Goal: Answer question/provide support: Share knowledge or assist other users

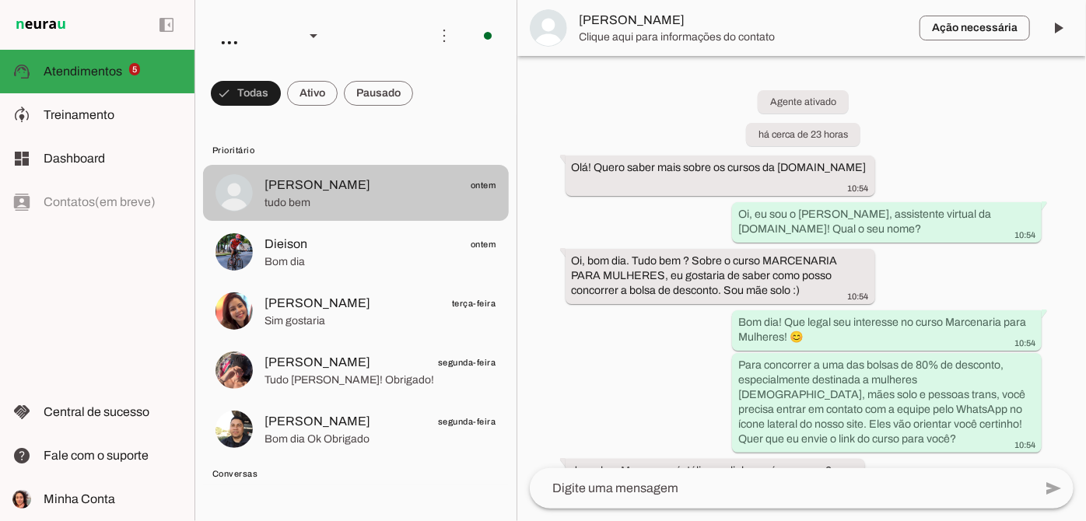
scroll to position [775, 0]
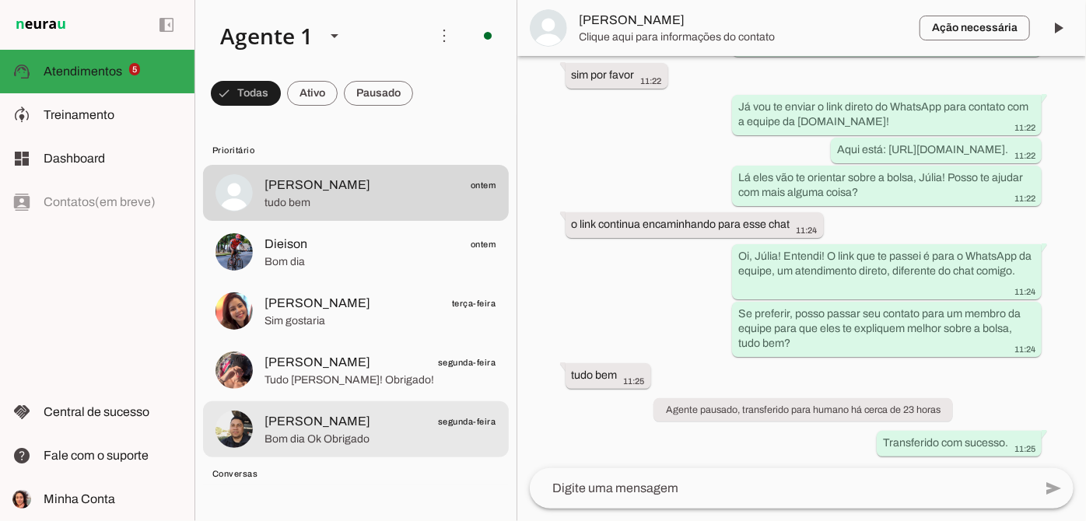
click at [391, 419] on span "Thiago Reis segunda-feira" at bounding box center [381, 421] width 232 height 19
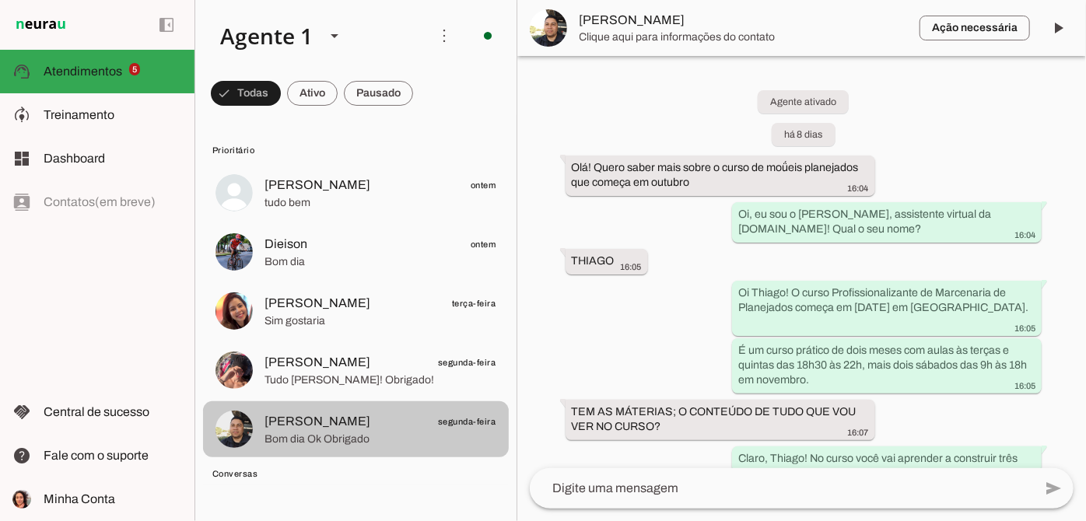
scroll to position [1305, 0]
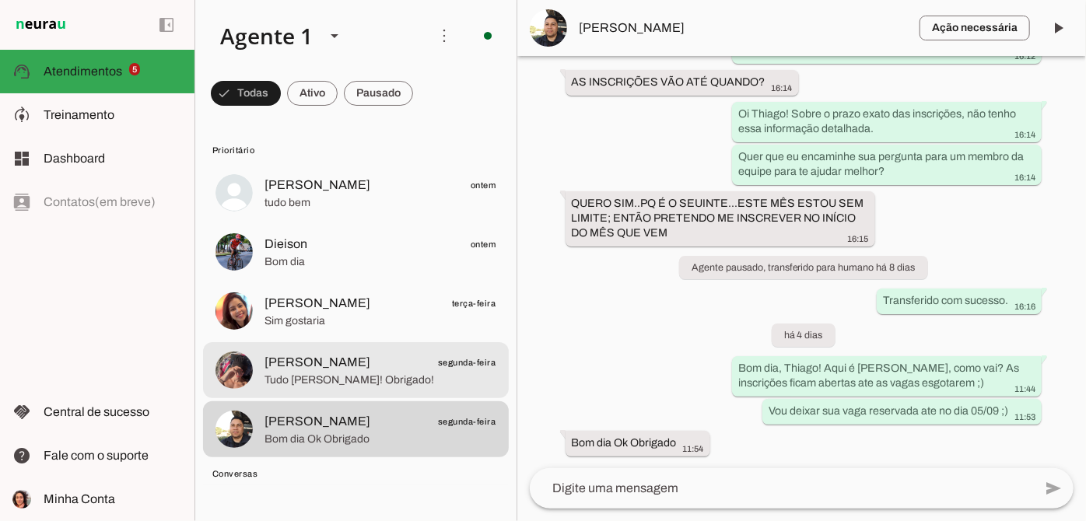
click at [391, 384] on span "Tudo [PERSON_NAME]! Obrigado!" at bounding box center [381, 381] width 232 height 16
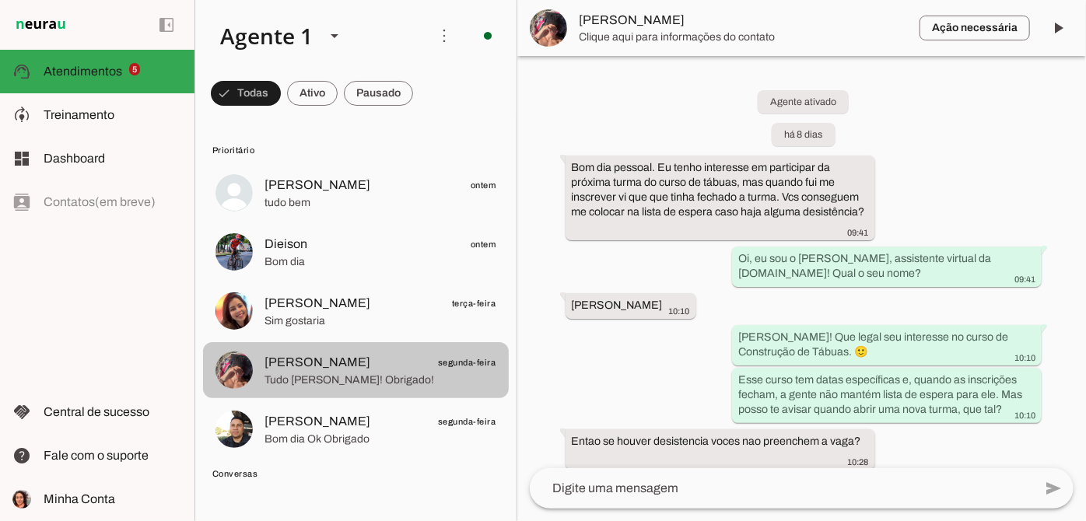
scroll to position [499, 0]
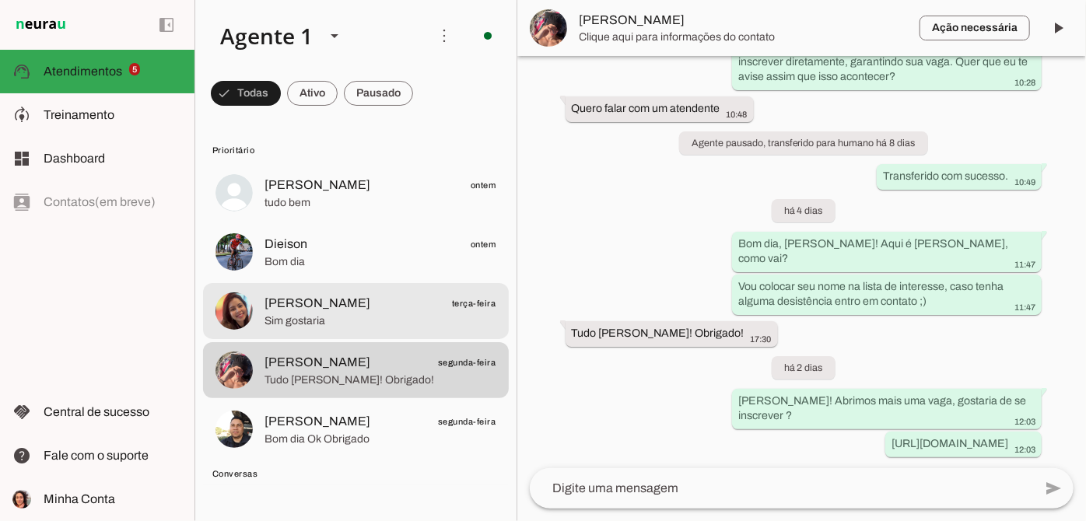
click at [420, 319] on span "Sim gostaria" at bounding box center [381, 322] width 232 height 16
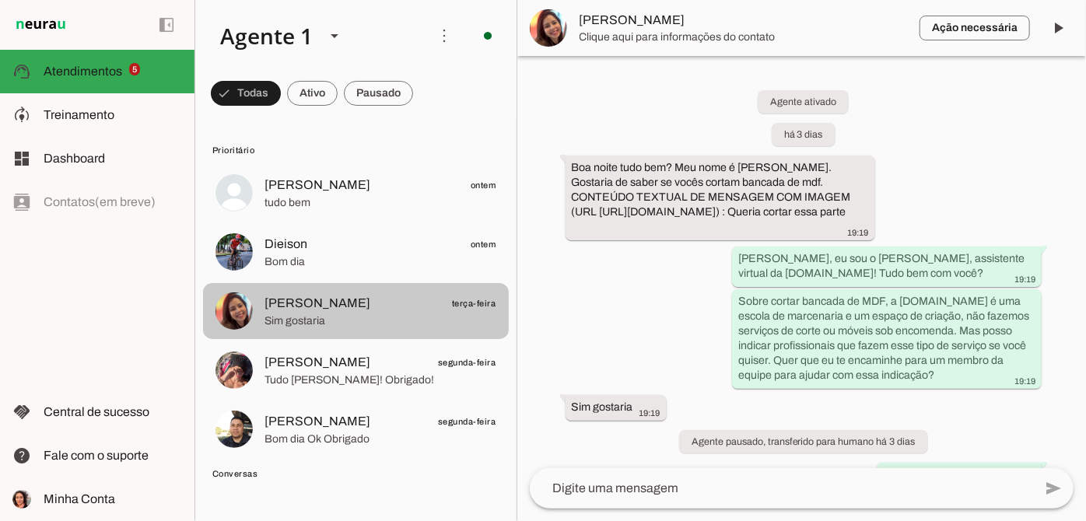
scroll to position [53, 0]
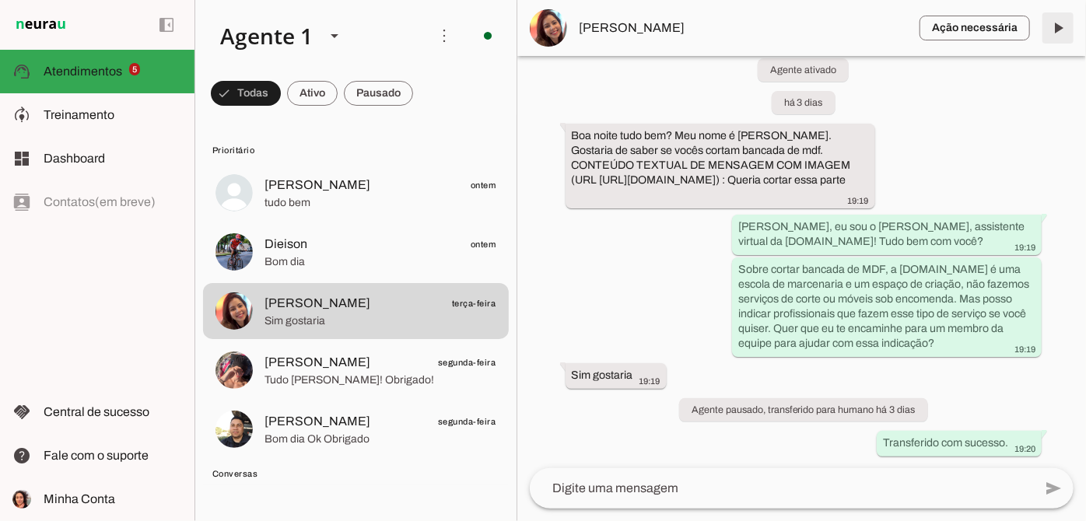
click at [1062, 27] on span at bounding box center [1058, 27] width 37 height 37
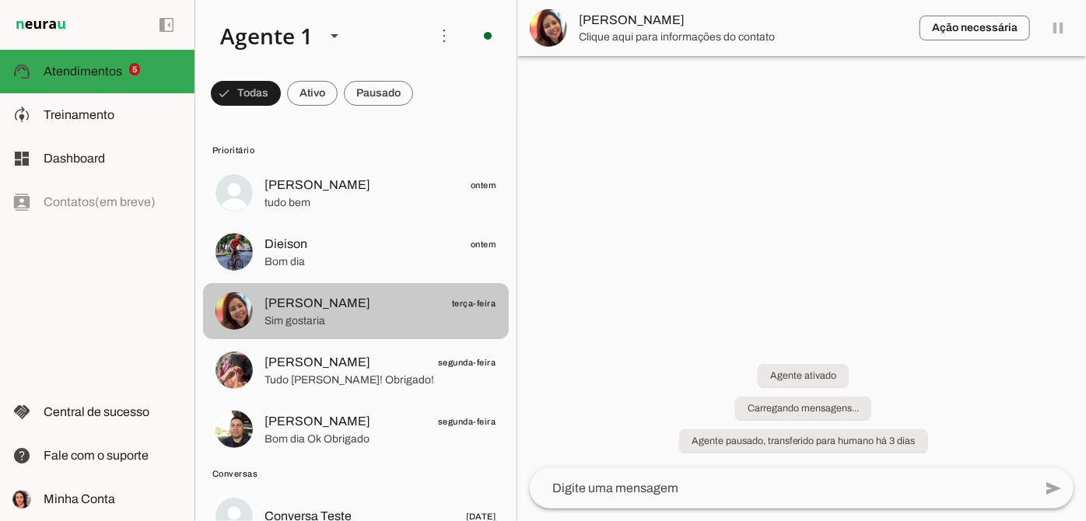
scroll to position [0, 0]
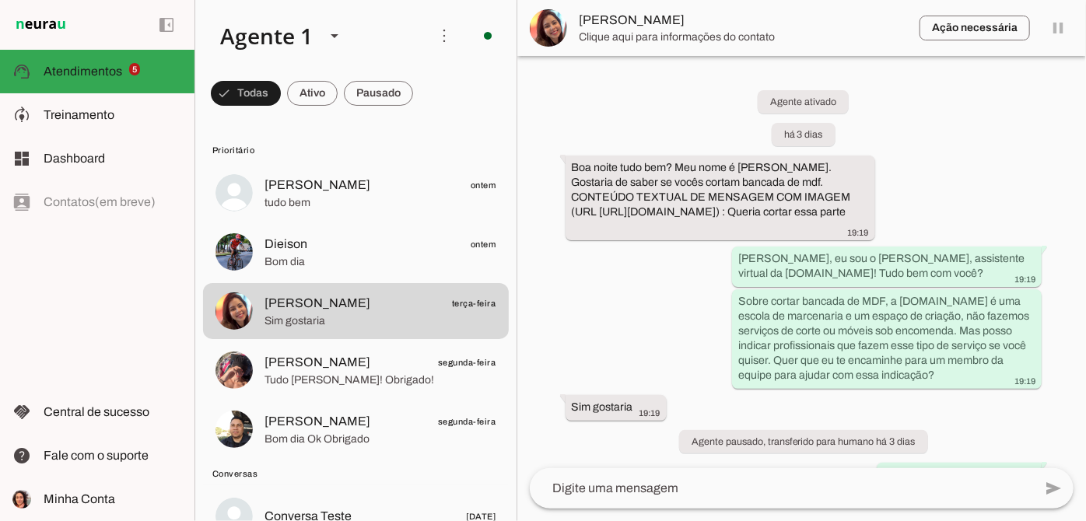
click at [342, 249] on span "Dieison ontem" at bounding box center [381, 244] width 232 height 19
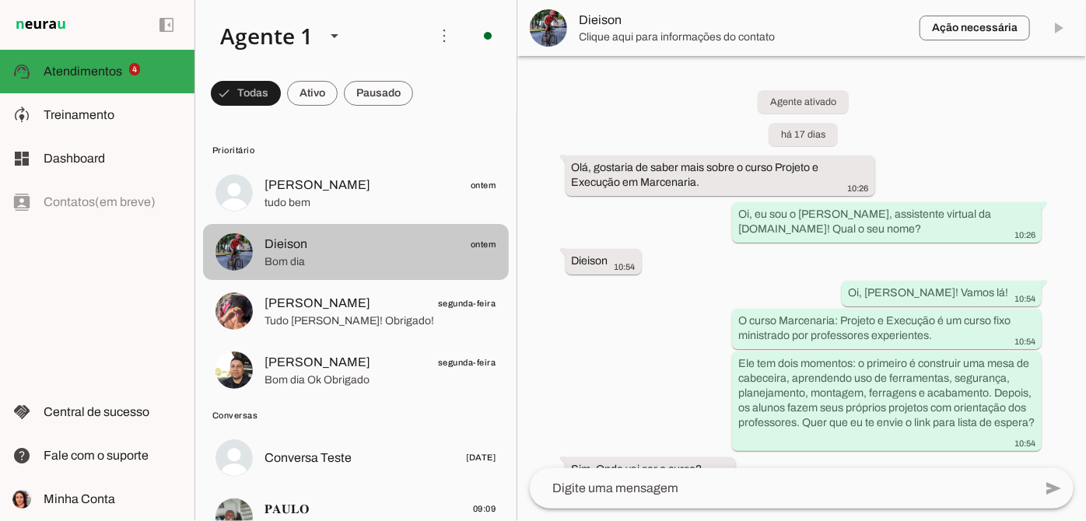
scroll to position [1330, 0]
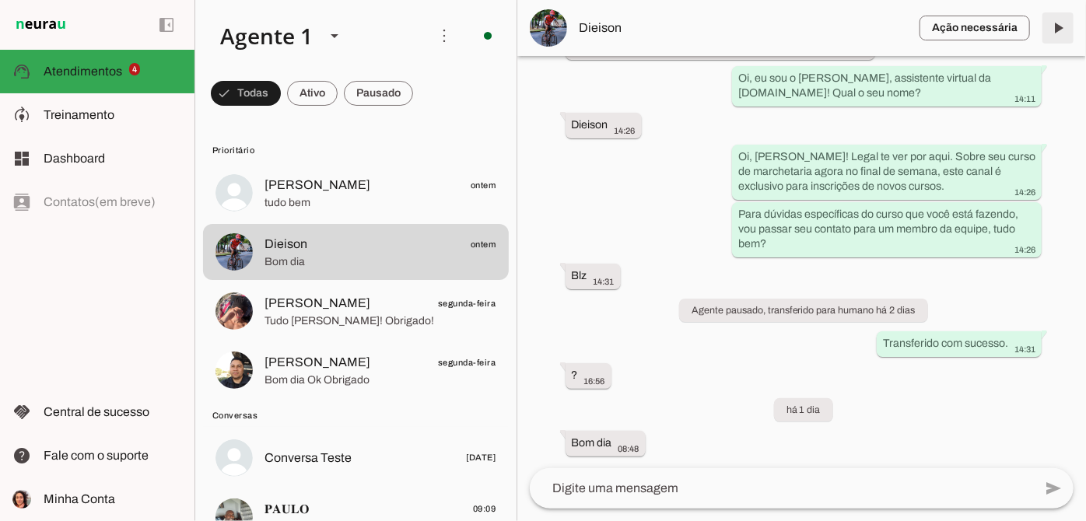
click at [1061, 33] on span at bounding box center [1058, 27] width 37 height 37
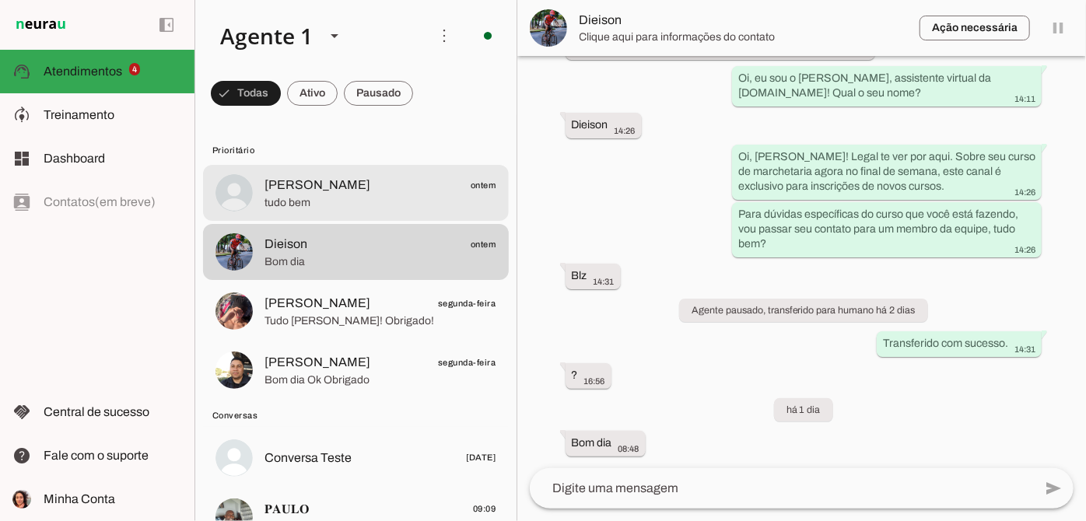
scroll to position [0, 0]
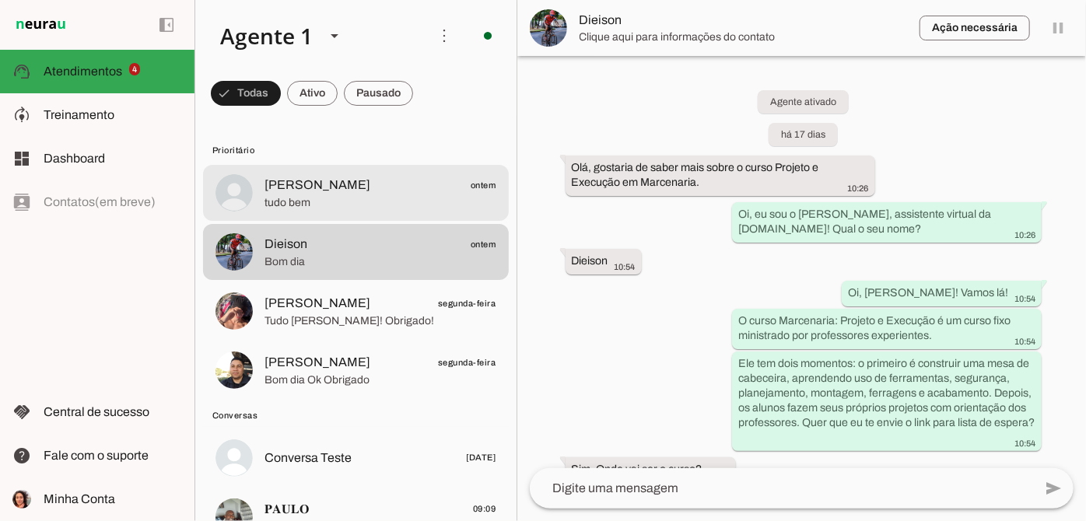
click at [319, 193] on span "[PERSON_NAME]" at bounding box center [318, 185] width 106 height 19
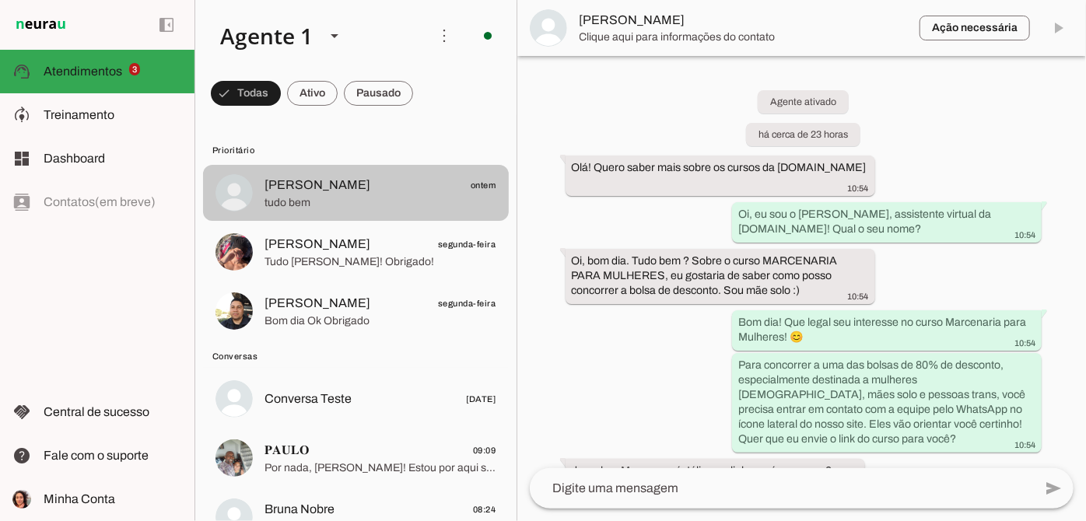
scroll to position [775, 0]
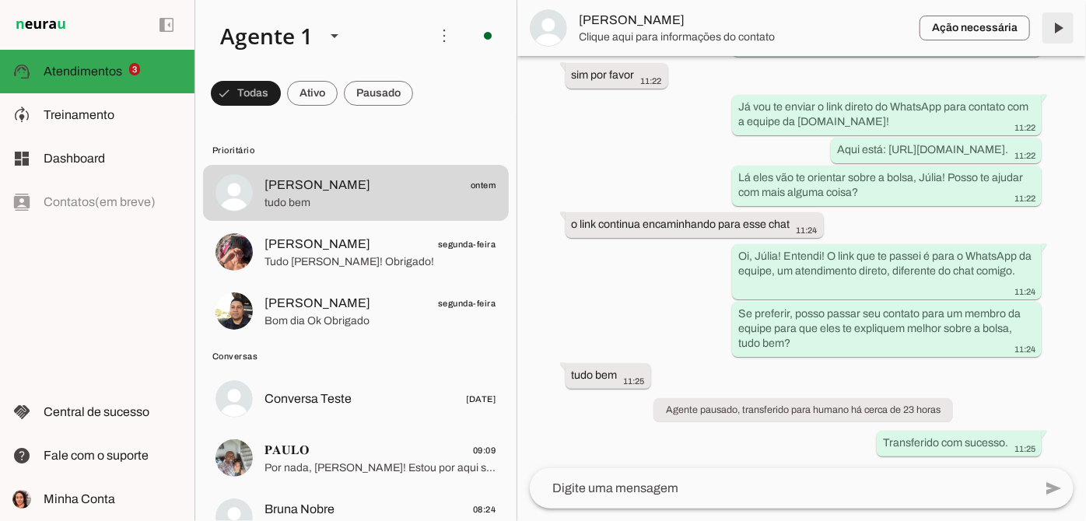
drag, startPoint x: 1064, startPoint y: 21, endPoint x: 357, endPoint y: 232, distance: 738.1
click at [1064, 22] on span at bounding box center [1058, 27] width 37 height 37
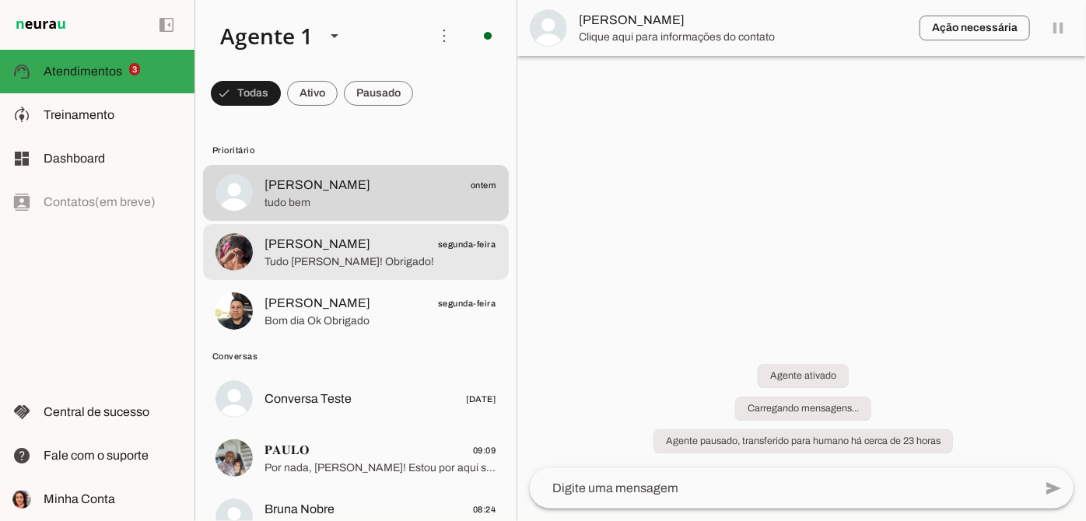
scroll to position [0, 0]
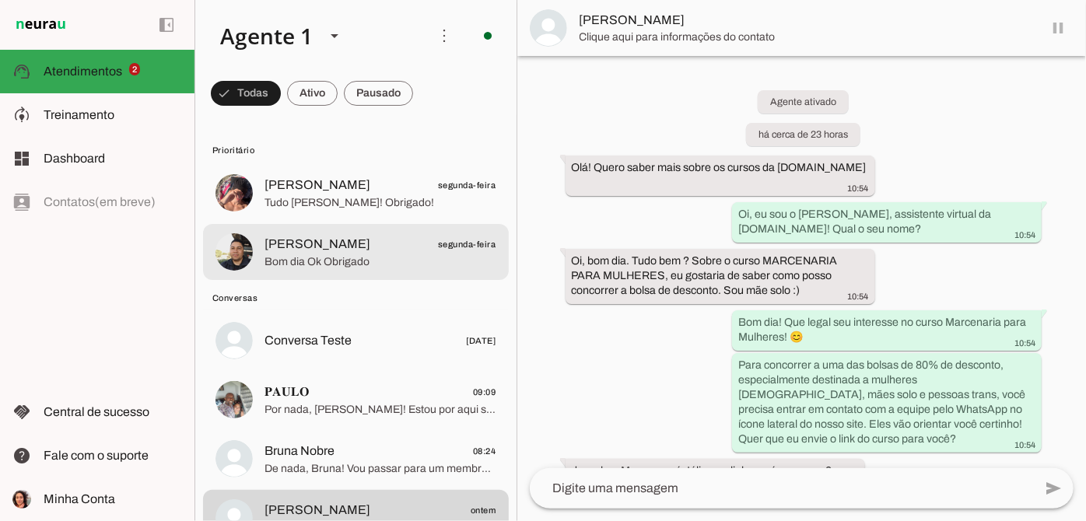
click at [349, 258] on span "Bom dia Ok Obrigado" at bounding box center [381, 262] width 232 height 16
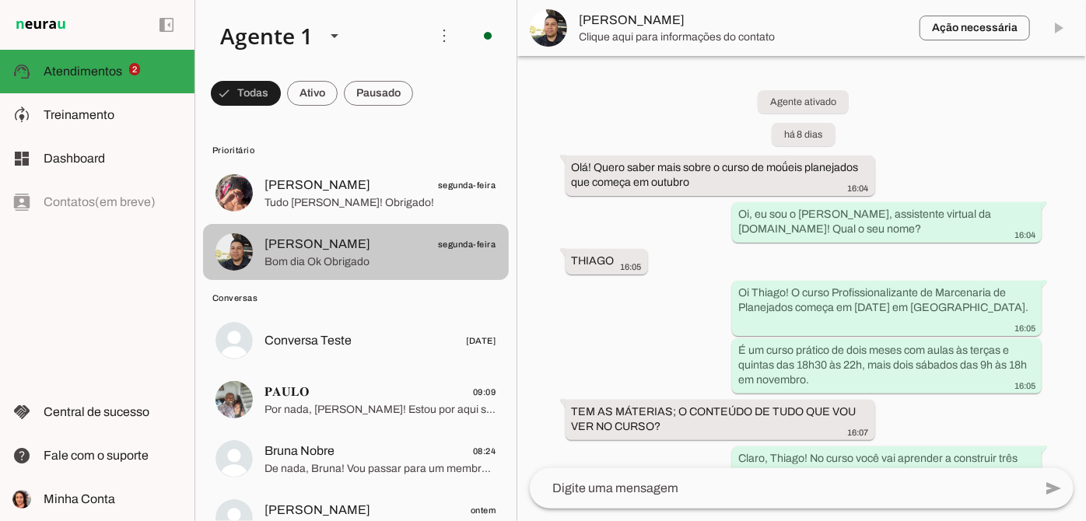
scroll to position [1305, 0]
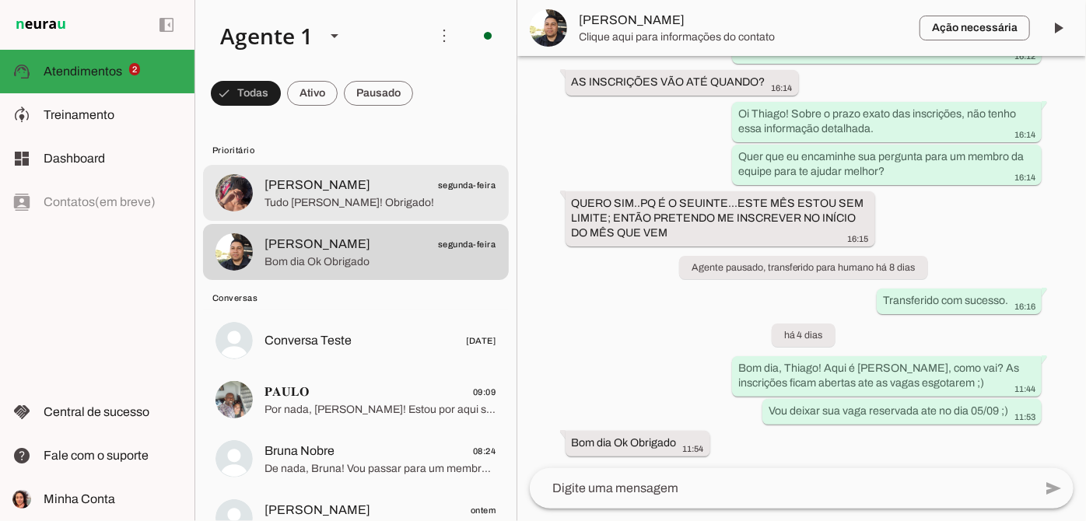
click at [443, 203] on span "Tudo [PERSON_NAME]! Obrigado!" at bounding box center [381, 203] width 232 height 16
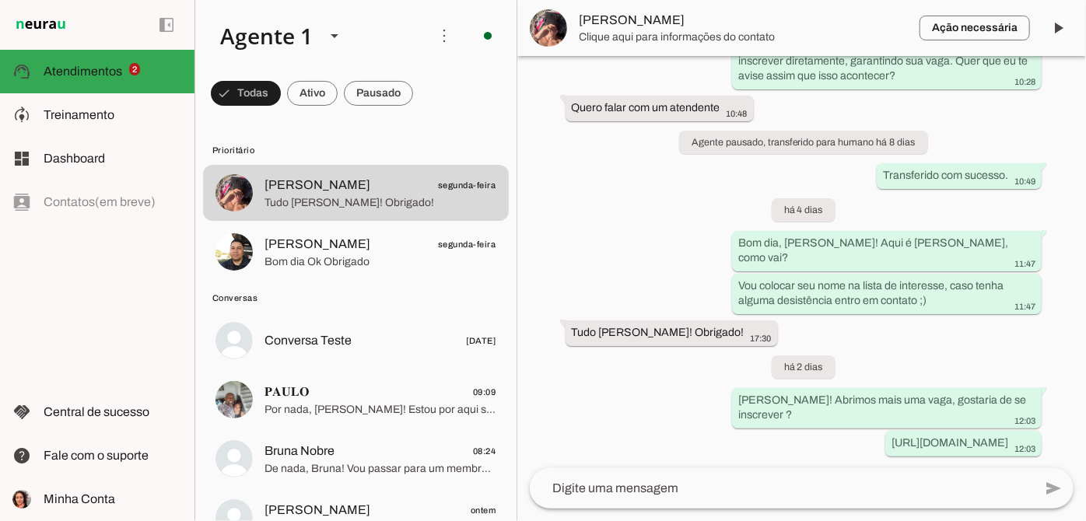
scroll to position [499, 0]
click at [1047, 25] on span at bounding box center [1058, 27] width 37 height 37
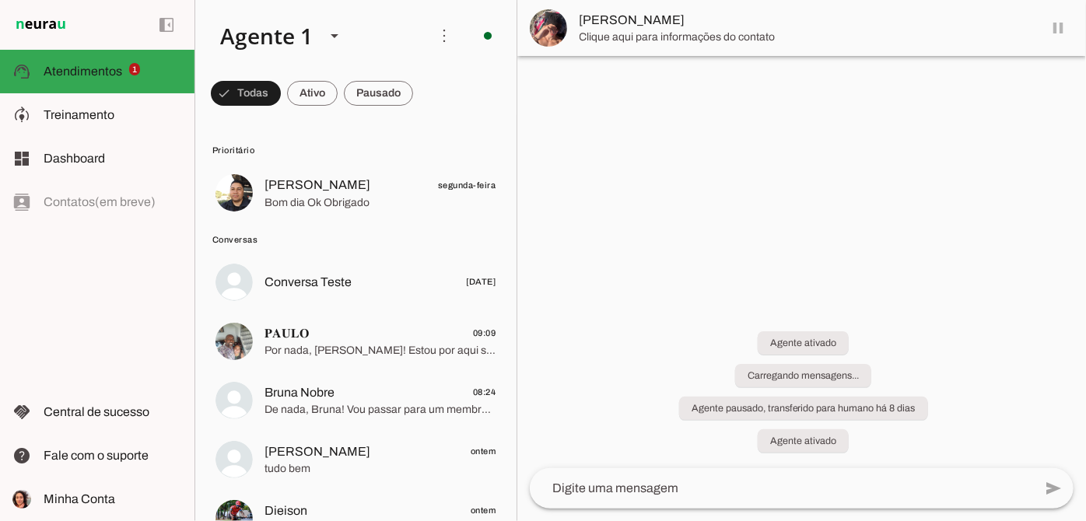
scroll to position [0, 0]
